Goal: Task Accomplishment & Management: Manage account settings

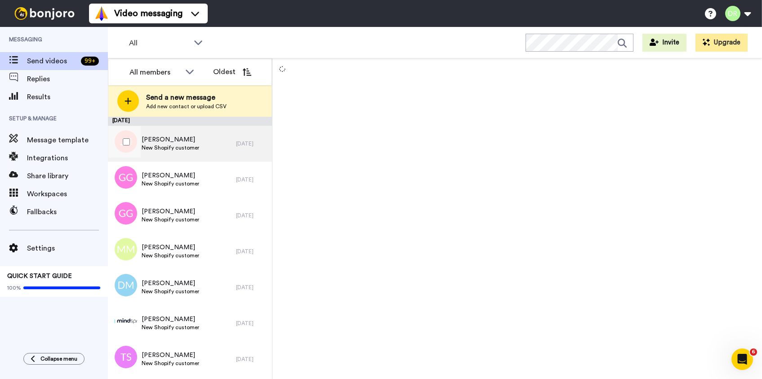
click at [165, 139] on span "[PERSON_NAME]" at bounding box center [171, 139] width 58 height 9
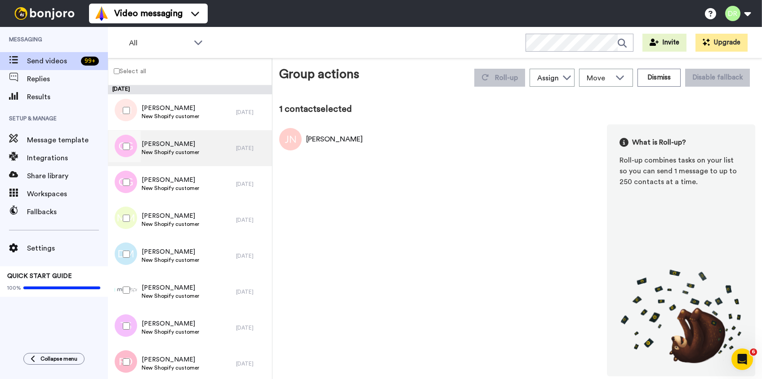
click at [160, 155] on span "New Shopify customer" at bounding box center [171, 152] width 58 height 7
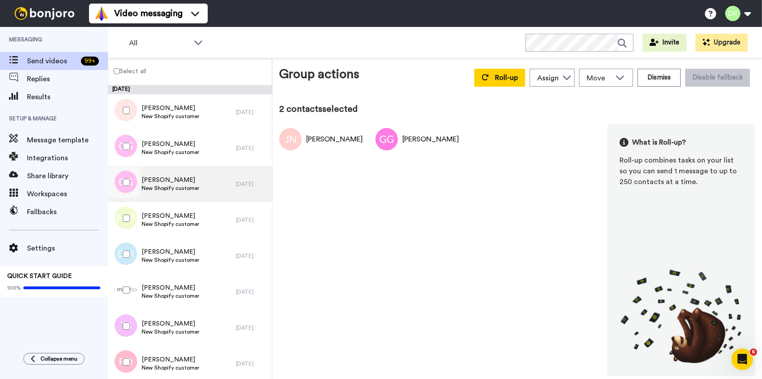
click at [158, 179] on span "[PERSON_NAME]" at bounding box center [171, 180] width 58 height 9
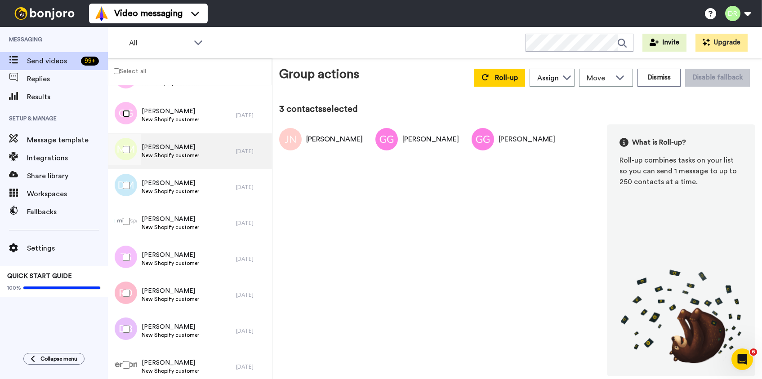
scroll to position [68, 0]
click at [173, 146] on span "[PERSON_NAME]" at bounding box center [171, 147] width 58 height 9
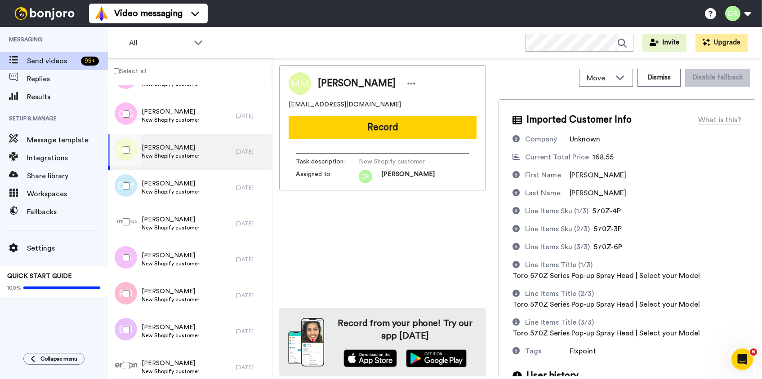
scroll to position [38, 0]
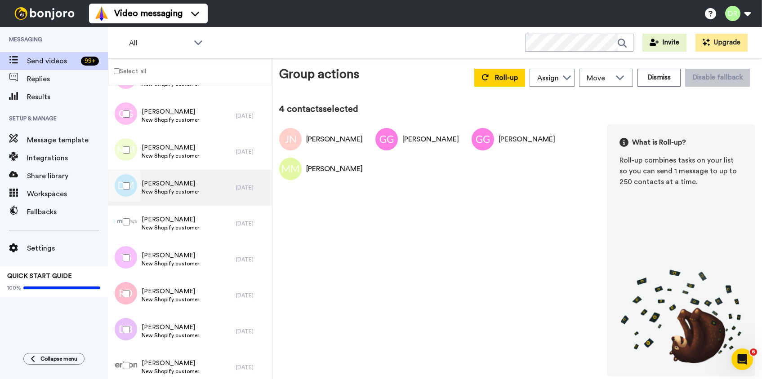
click at [154, 181] on span "[PERSON_NAME]" at bounding box center [171, 183] width 58 height 9
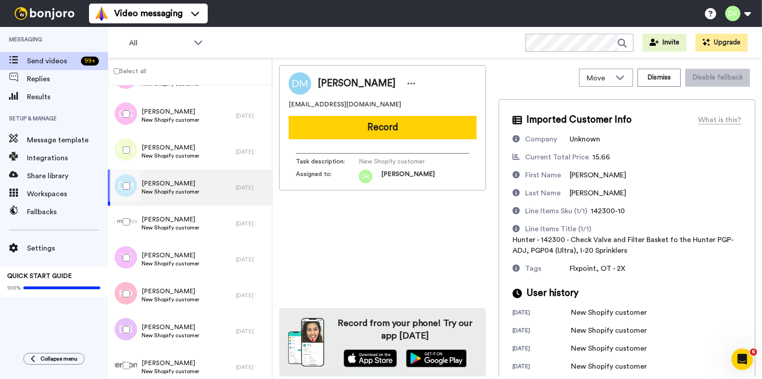
scroll to position [45, 0]
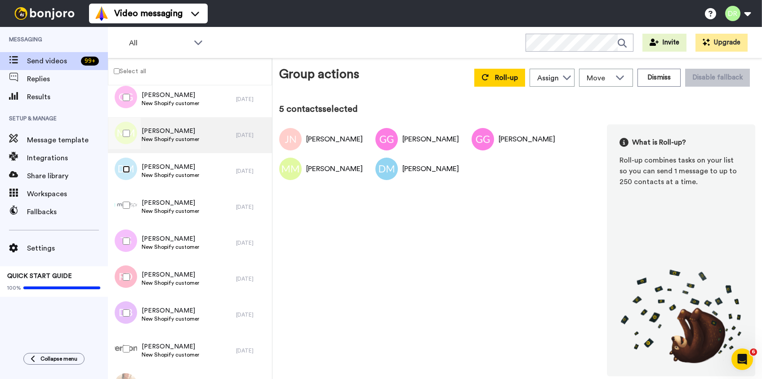
scroll to position [91, 0]
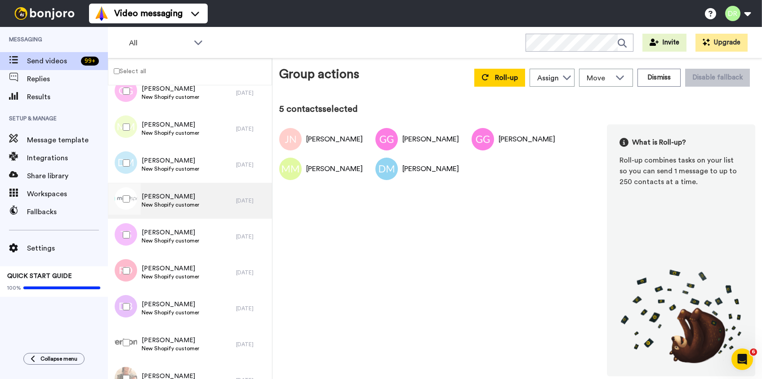
click at [164, 200] on span "[PERSON_NAME]" at bounding box center [171, 196] width 58 height 9
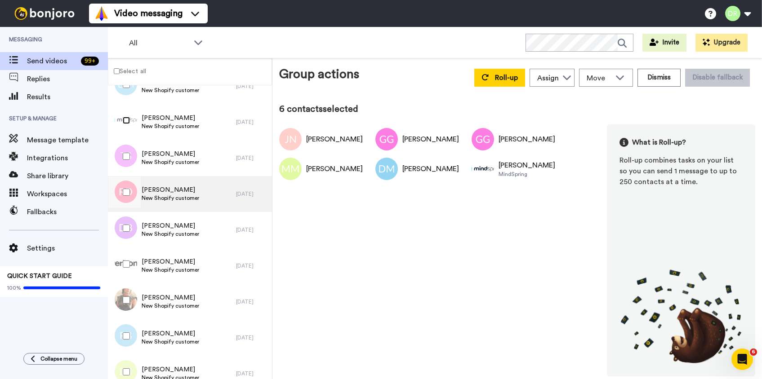
scroll to position [177, 0]
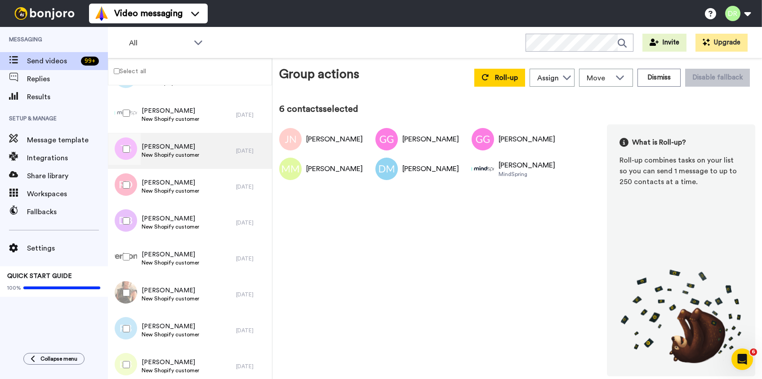
click at [157, 154] on span "New Shopify customer" at bounding box center [171, 154] width 58 height 7
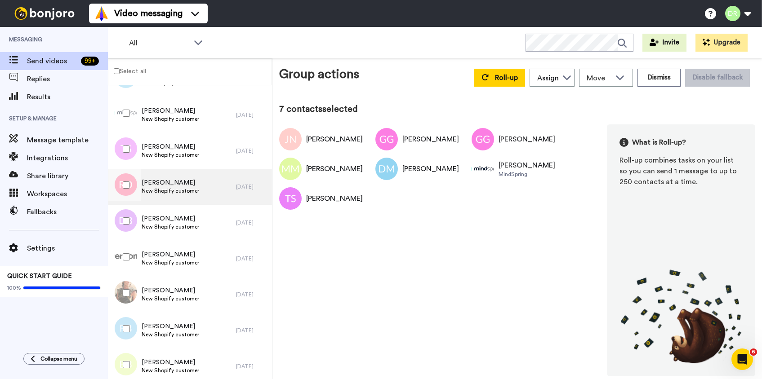
click at [172, 178] on span "[PERSON_NAME]" at bounding box center [171, 182] width 58 height 9
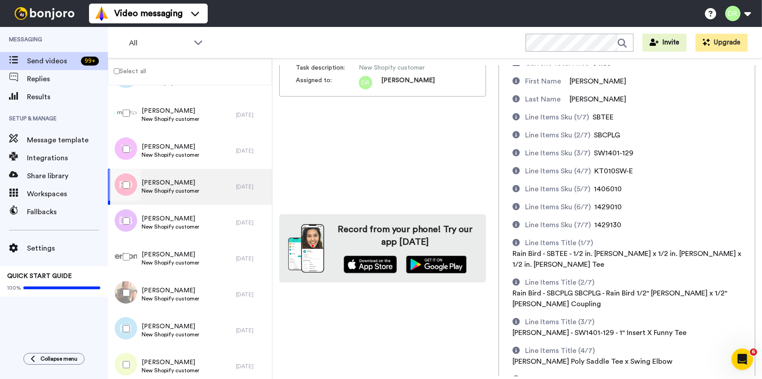
scroll to position [182, 0]
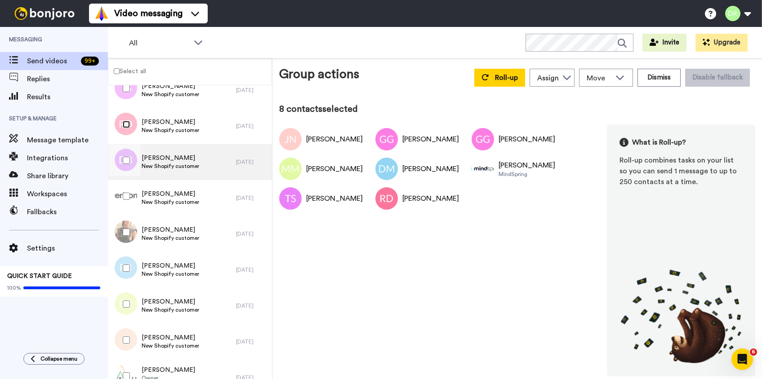
scroll to position [238, 0]
click at [178, 159] on span "[PERSON_NAME]" at bounding box center [171, 157] width 58 height 9
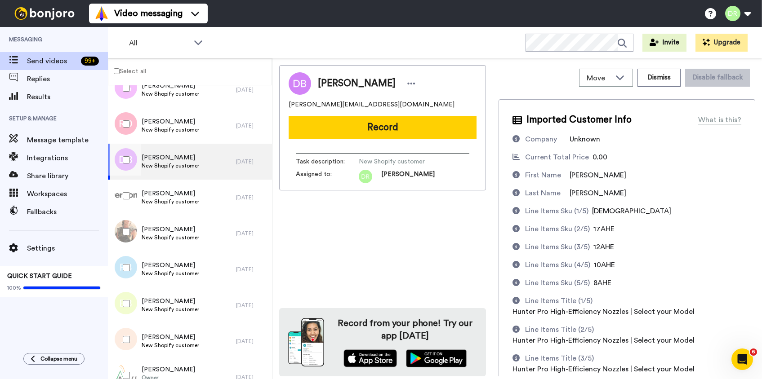
scroll to position [150, 0]
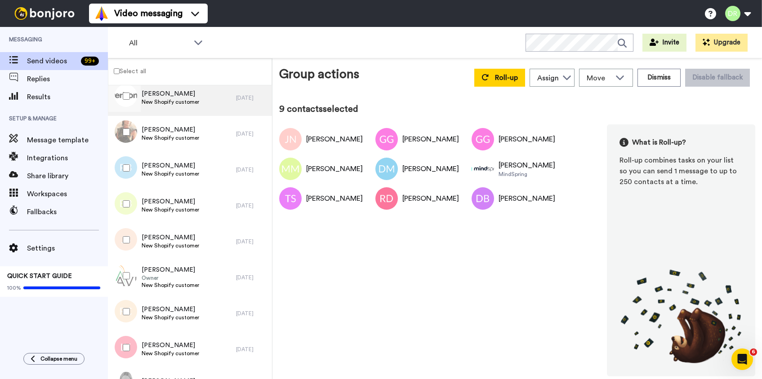
scroll to position [337, 0]
click at [164, 99] on span "New Shopify customer" at bounding box center [171, 102] width 58 height 7
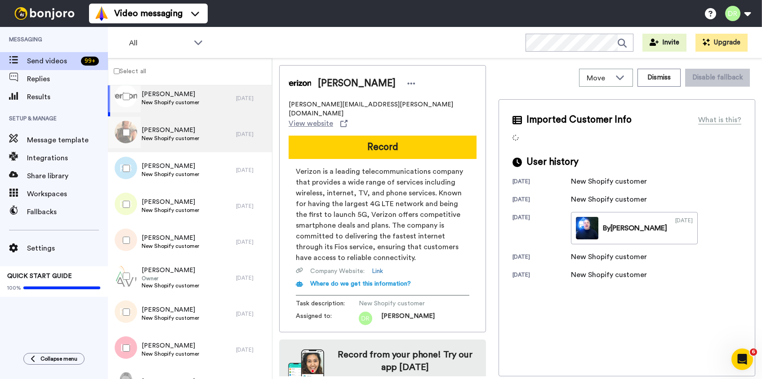
click at [169, 129] on span "[PERSON_NAME]" at bounding box center [171, 130] width 58 height 9
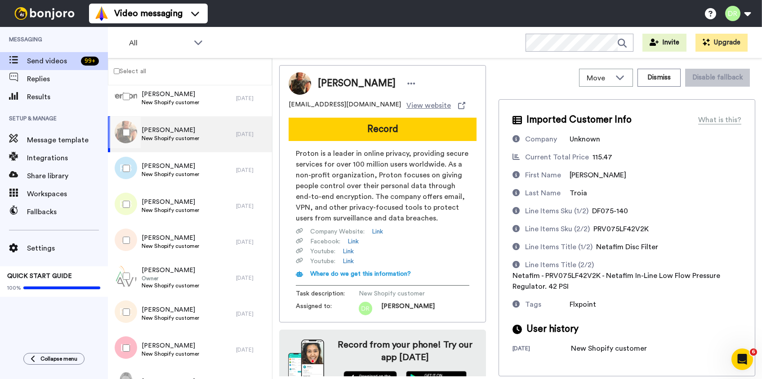
scroll to position [22, 0]
